Goal: Task Accomplishment & Management: Manage account settings

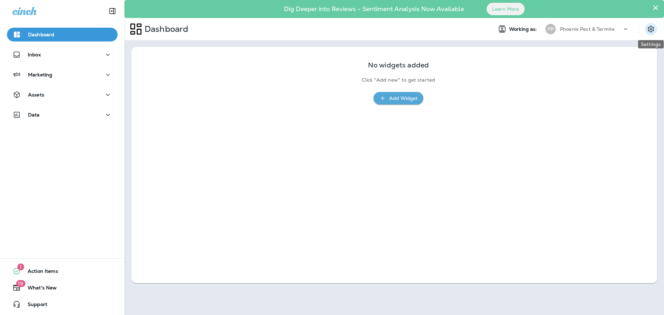
click at [421, 30] on icon "Settings" at bounding box center [651, 29] width 8 height 8
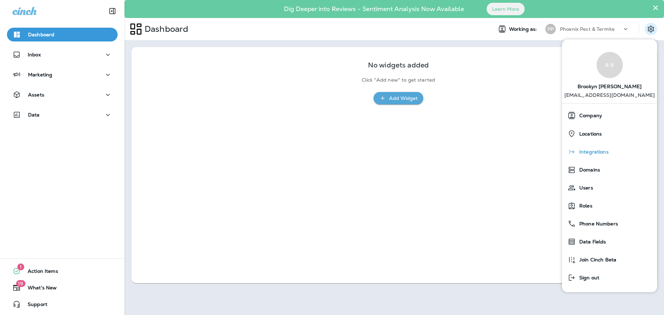
click at [421, 154] on div "Integrations" at bounding box center [610, 152] width 90 height 14
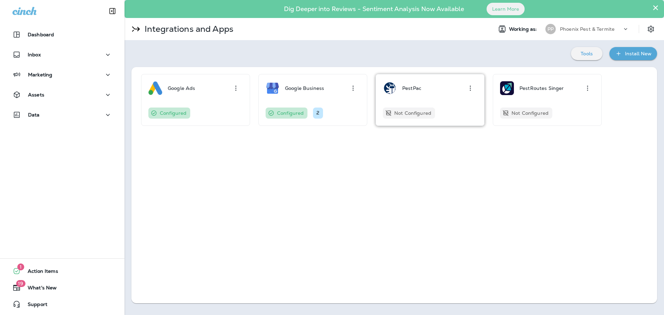
click at [410, 93] on div "PestPac" at bounding box center [411, 88] width 19 height 14
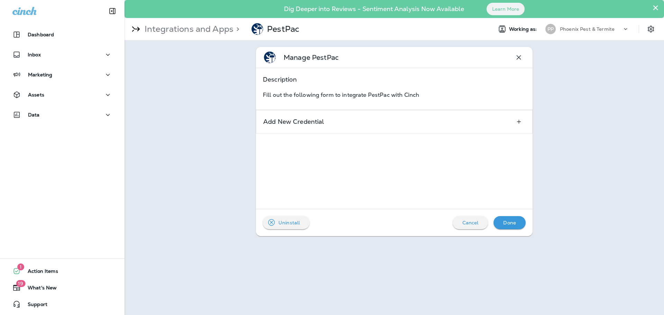
click at [358, 100] on div "Fill out the following form to integrate PestPac with Cinch" at bounding box center [394, 97] width 277 height 26
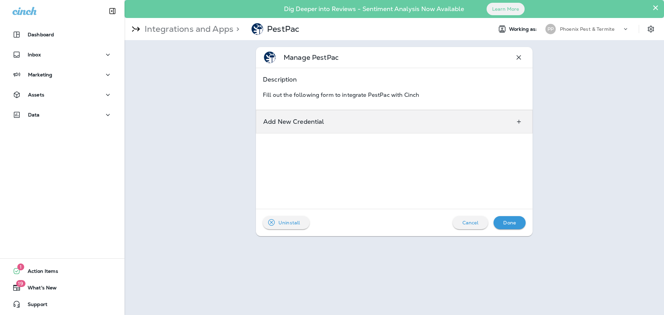
click at [360, 117] on div "Add New Credential" at bounding box center [394, 122] width 277 height 24
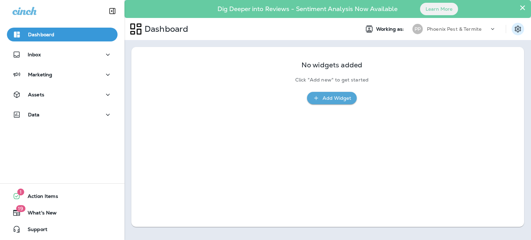
click at [517, 26] on icon "Settings" at bounding box center [518, 29] width 8 height 8
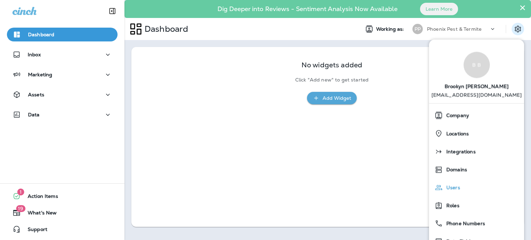
click at [456, 185] on span "Users" at bounding box center [451, 188] width 17 height 6
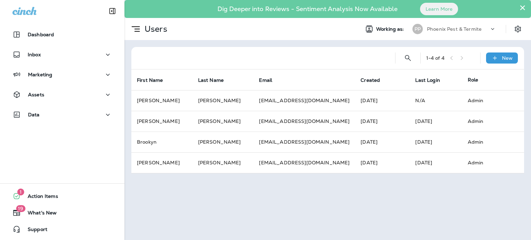
click at [527, 7] on div "Dig Deeper into Reviews - Sentiment Analysis Now Available Learn More" at bounding box center [328, 9] width 400 height 15
click at [526, 7] on div "Dig Deeper into Reviews - Sentiment Analysis Now Available Learn More" at bounding box center [328, 9] width 400 height 15
click at [516, 30] on icon "Settings" at bounding box center [518, 29] width 8 height 8
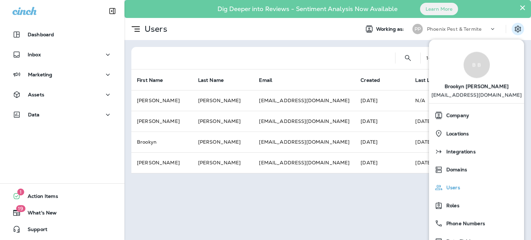
click at [452, 188] on span "Users" at bounding box center [451, 188] width 17 height 6
click at [451, 206] on span "Roles" at bounding box center [451, 206] width 17 height 6
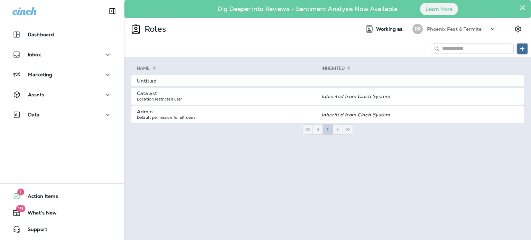
click at [521, 49] on icon at bounding box center [523, 49] width 6 height 6
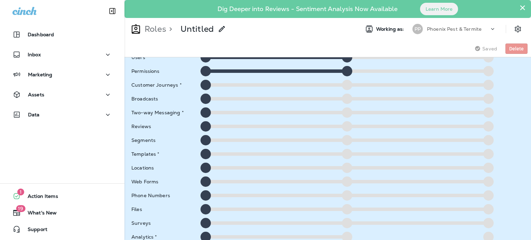
scroll to position [74, 0]
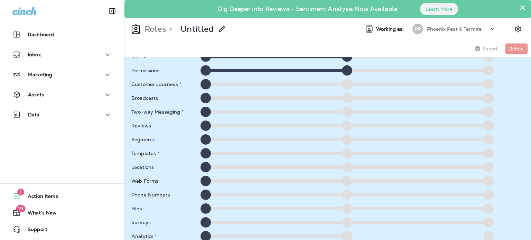
click at [346, 123] on div at bounding box center [347, 126] width 10 height 10
